Goal: Task Accomplishment & Management: Complete application form

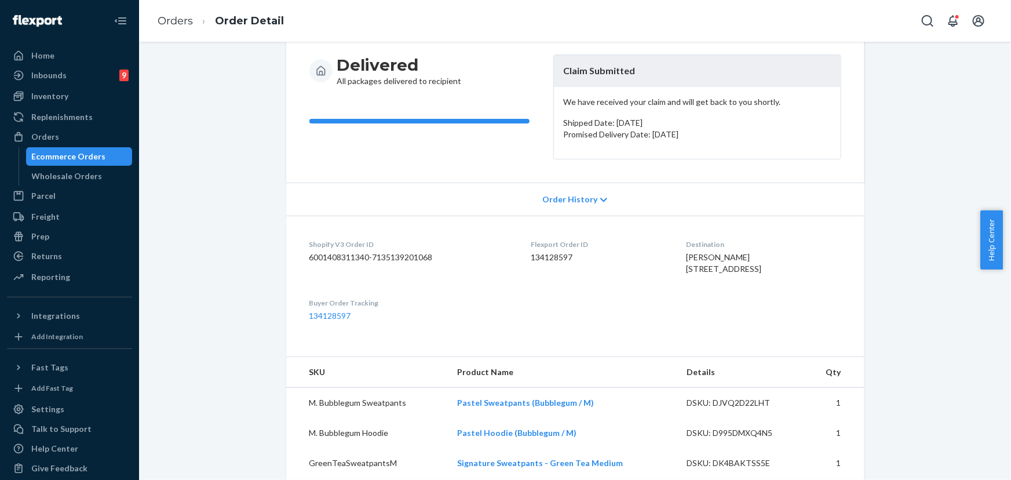
scroll to position [105, 0]
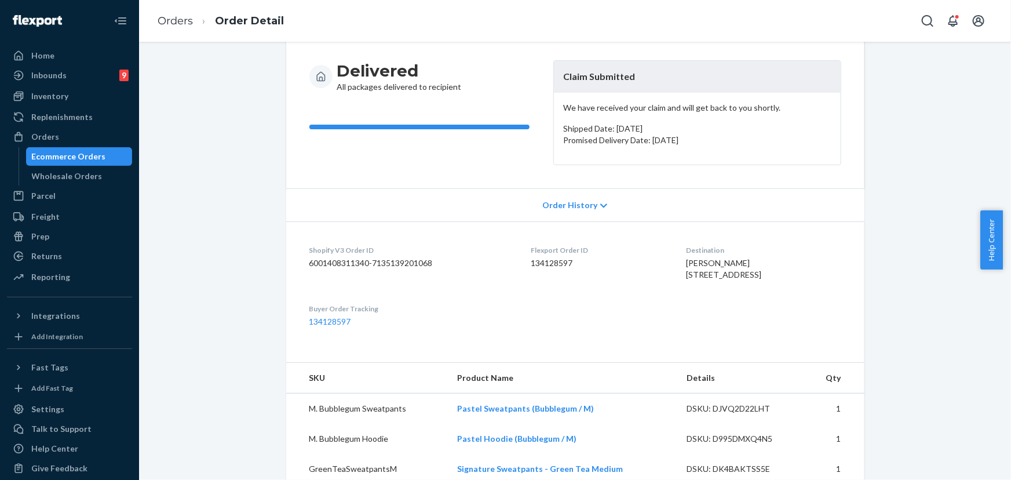
drag, startPoint x: 69, startPoint y: 138, endPoint x: 137, endPoint y: 116, distance: 71.9
click at [69, 138] on div "Orders" at bounding box center [69, 137] width 123 height 16
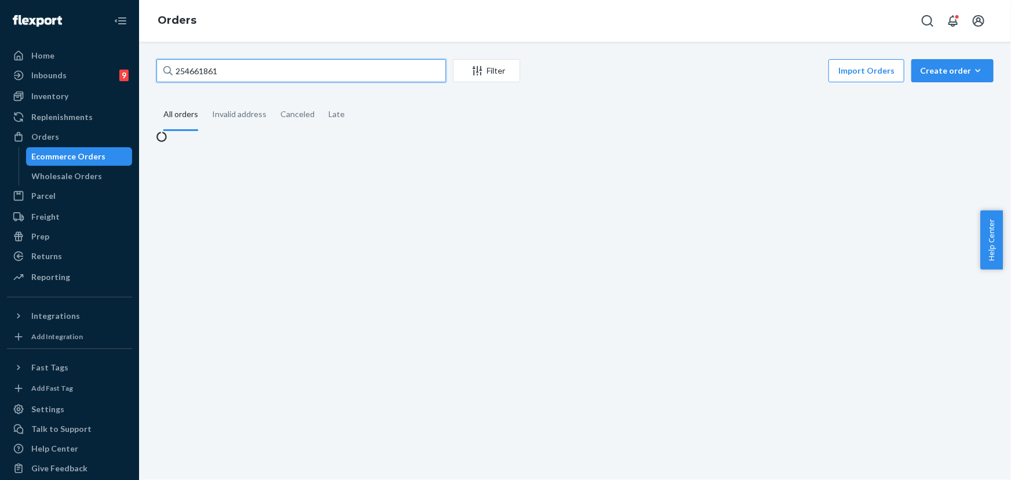
click at [236, 70] on input "254661861" at bounding box center [302, 70] width 290 height 23
paste input "2375734"
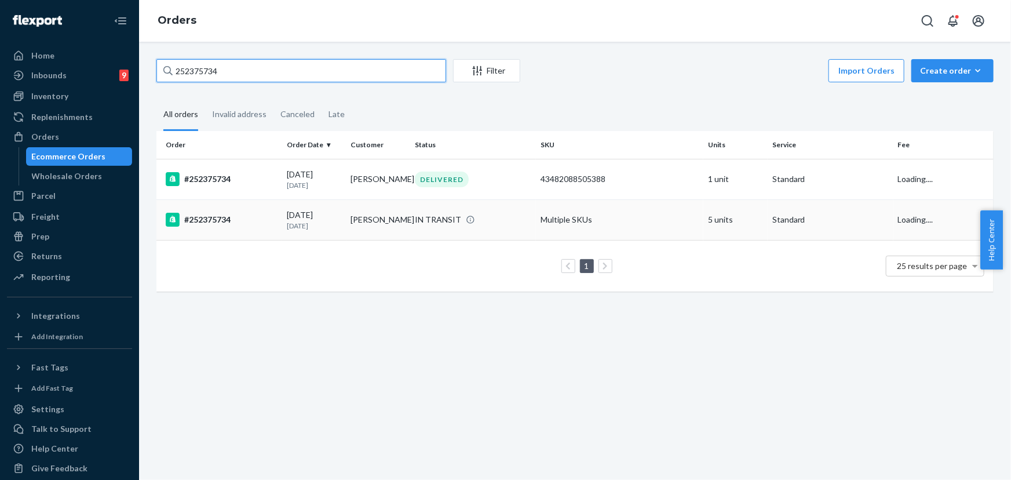
type input "252375734"
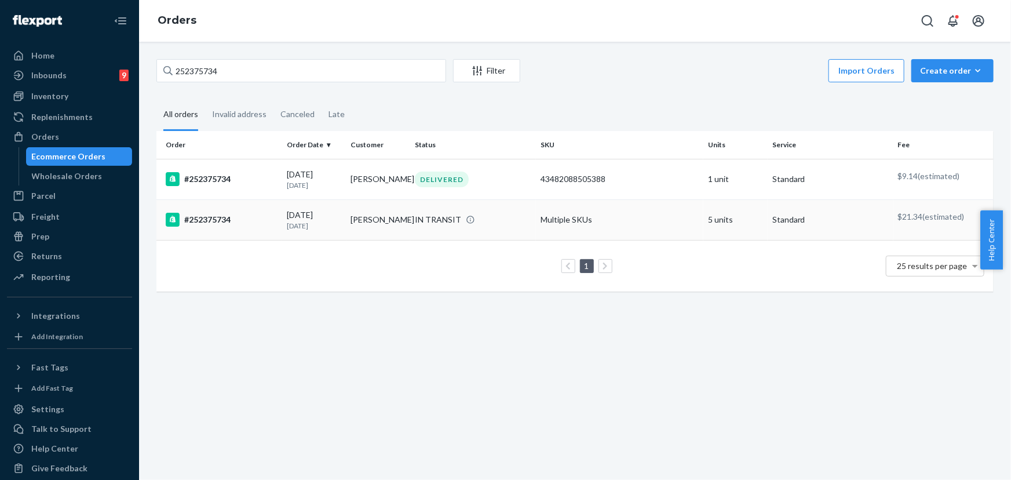
click at [413, 216] on div "IN TRANSIT" at bounding box center [473, 220] width 121 height 12
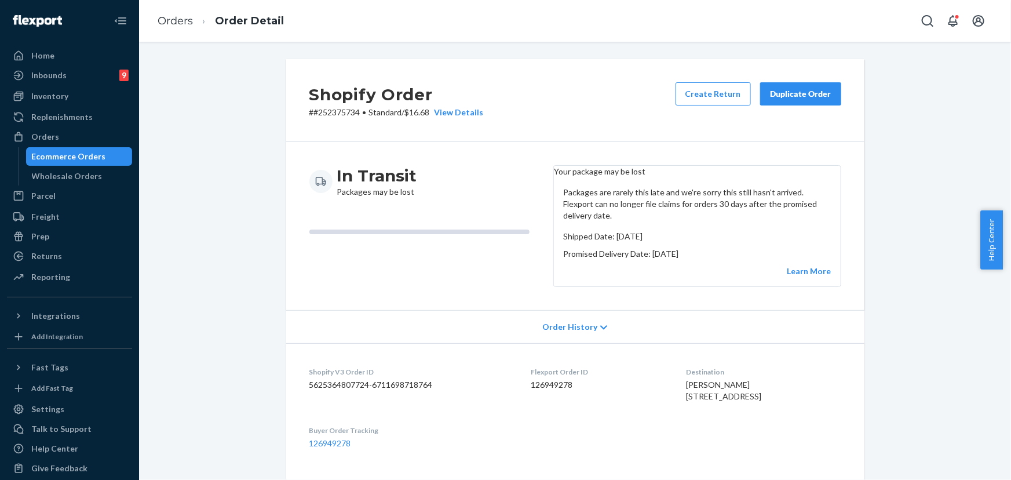
click at [803, 97] on div "Duplicate Order" at bounding box center [800, 94] width 61 height 12
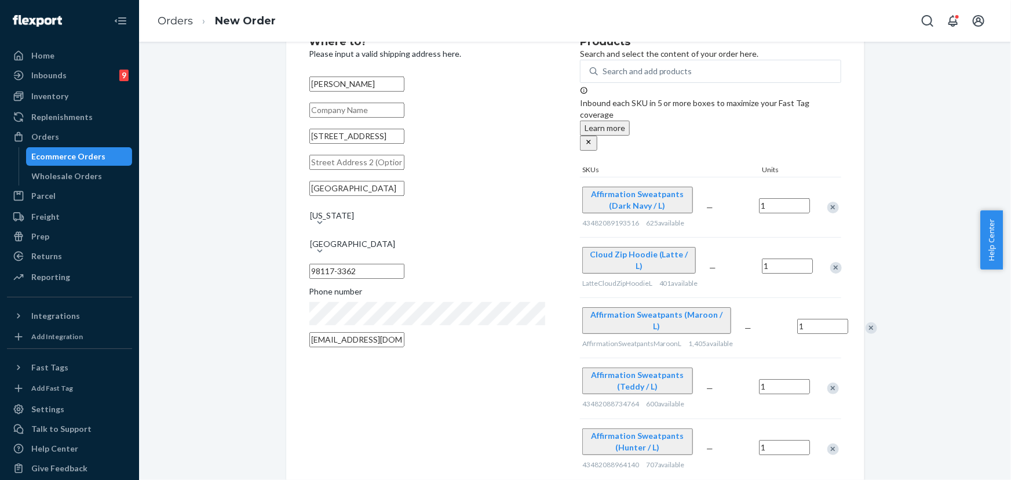
scroll to position [50, 0]
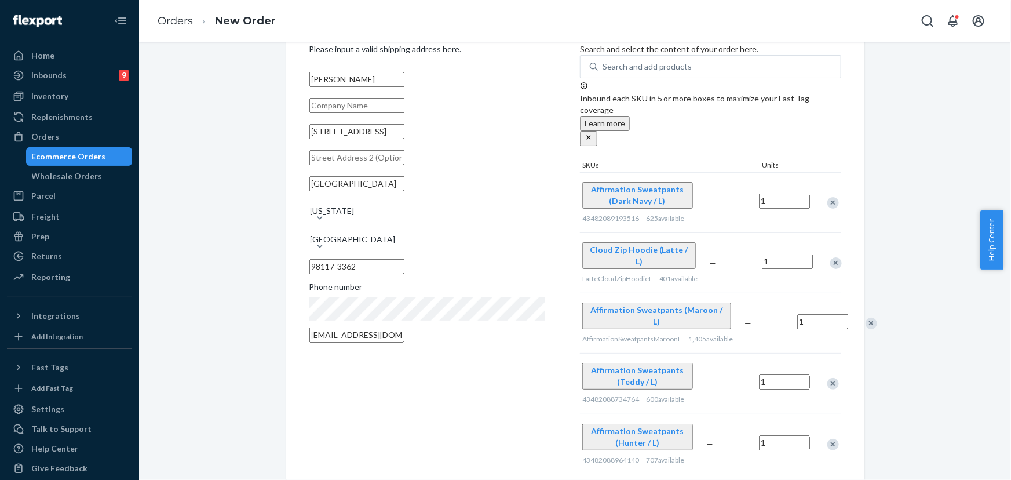
drag, startPoint x: 423, startPoint y: 147, endPoint x: 378, endPoint y: 145, distance: 44.6
click at [378, 139] on input "[STREET_ADDRESS]" at bounding box center [357, 131] width 95 height 15
type input "[STREET_ADDRESS]"
click at [348, 176] on div "[PERSON_NAME] [STREET_ADDRESS][US_STATE][PHONE_NUMBER] Phone number [EMAIL_ADDR…" at bounding box center [428, 207] width 236 height 279
paste input "Apt 201"
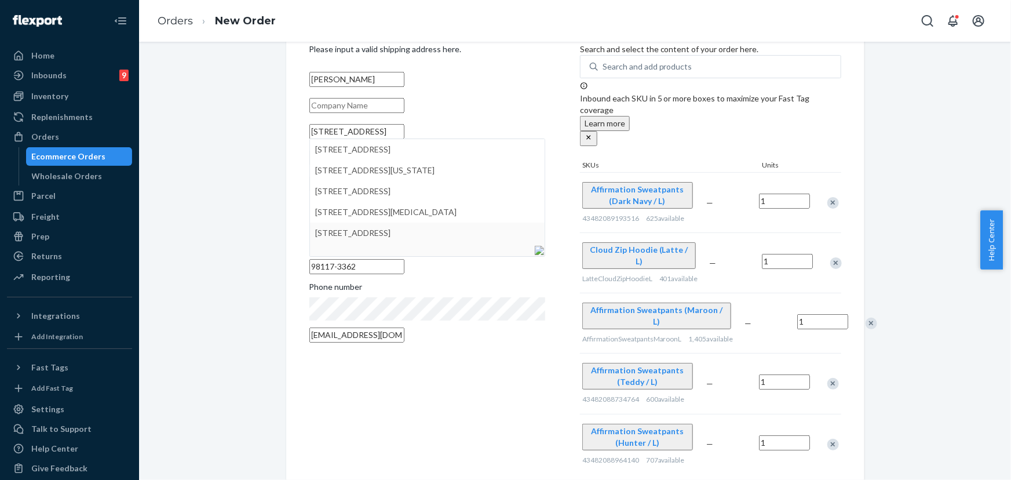
type input "Apt 201"
click at [567, 356] on div "Where to? Please input a valid shipping address here. [PERSON_NAME] [STREET_ADD…" at bounding box center [445, 253] width 271 height 442
click at [567, 208] on div "Where to? Please input a valid shipping address here. [PERSON_NAME] [STREET_ADD…" at bounding box center [445, 253] width 271 height 442
click at [551, 52] on div "Where to? Please input a valid shipping address here. [PERSON_NAME] [STREET_ADD…" at bounding box center [445, 253] width 271 height 442
click at [419, 23] on div "Orders New Order" at bounding box center [575, 21] width 872 height 42
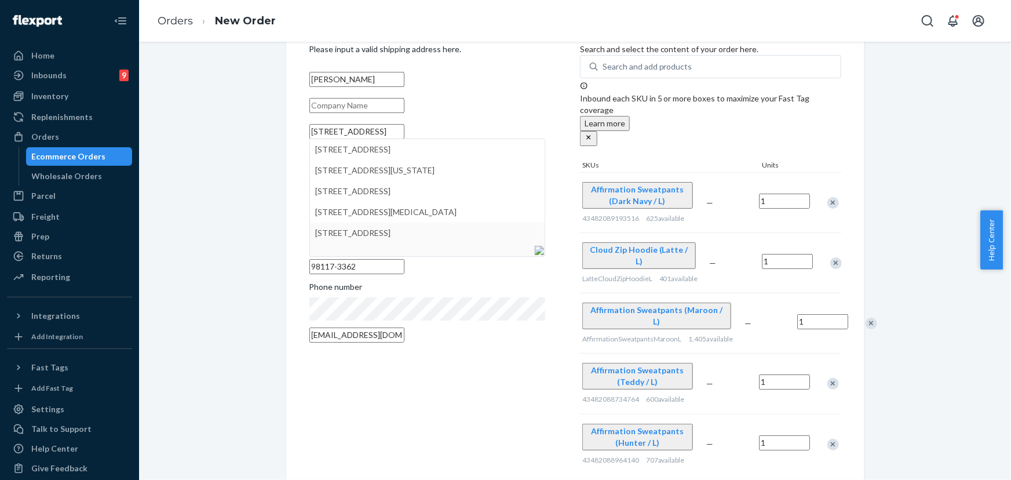
click at [391, 139] on input "[STREET_ADDRESS]" at bounding box center [357, 131] width 95 height 15
click at [560, 112] on div "Where to? Please input a valid shipping address here. [PERSON_NAME] [STREET_ADD…" at bounding box center [445, 253] width 271 height 442
click at [508, 380] on div "Where to? Please input a valid shipping address here. [PERSON_NAME] [STREET_ADD…" at bounding box center [445, 253] width 271 height 442
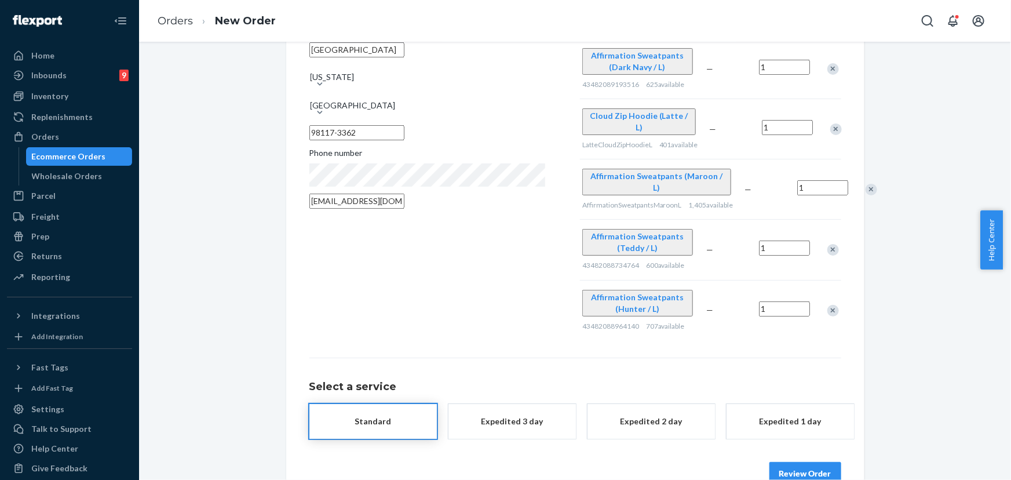
scroll to position [195, 0]
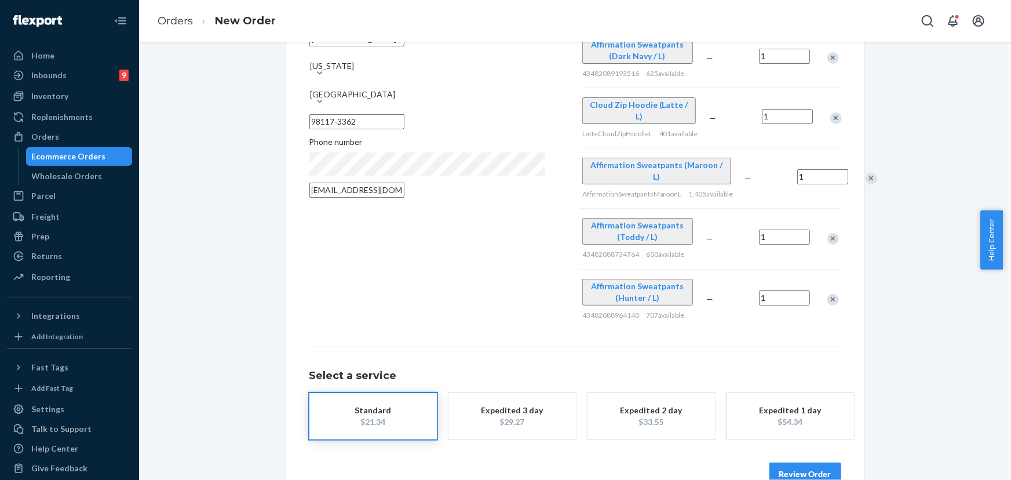
drag, startPoint x: 805, startPoint y: 457, endPoint x: 787, endPoint y: 292, distance: 166.2
click at [805, 463] on button "Review Order" at bounding box center [806, 474] width 72 height 23
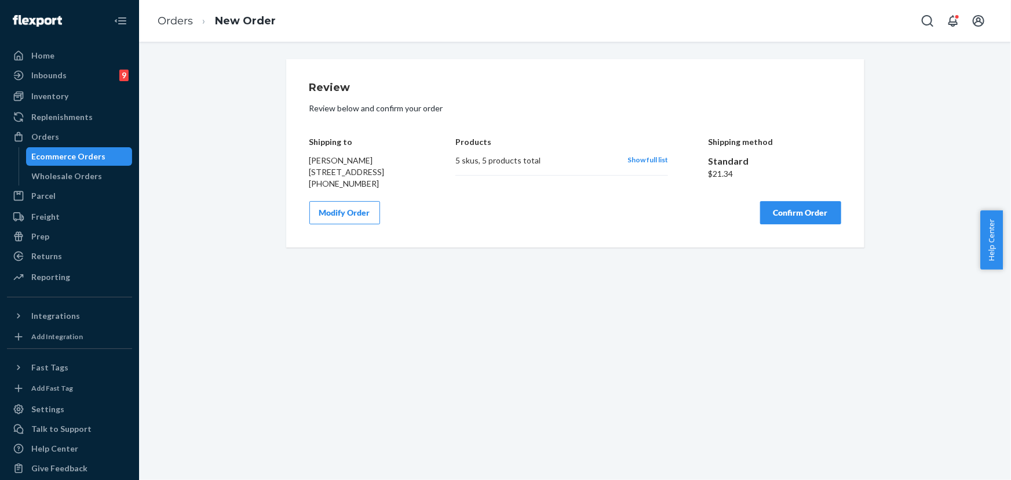
scroll to position [0, 0]
click at [793, 224] on button "Confirm Order" at bounding box center [801, 212] width 81 height 23
